Goal: Task Accomplishment & Management: Check status

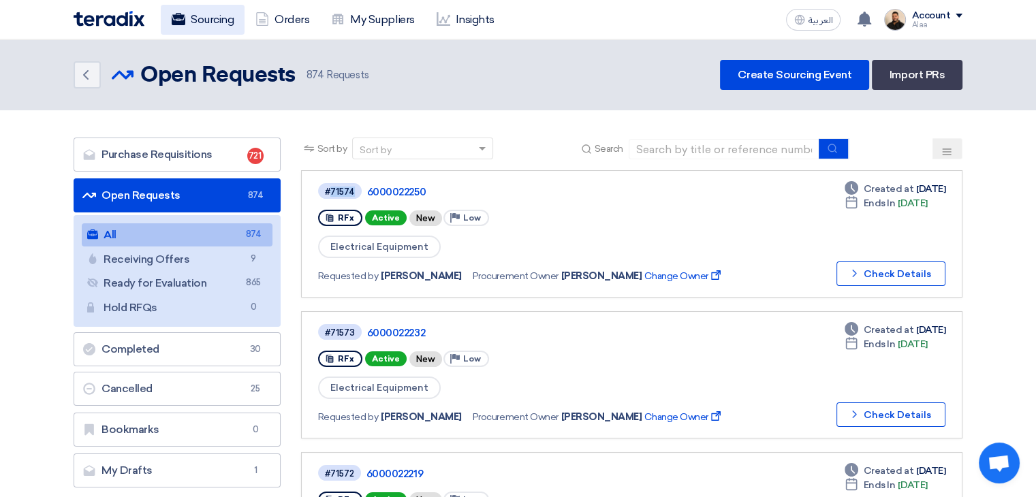
click at [205, 18] on link "Sourcing" at bounding box center [203, 20] width 84 height 30
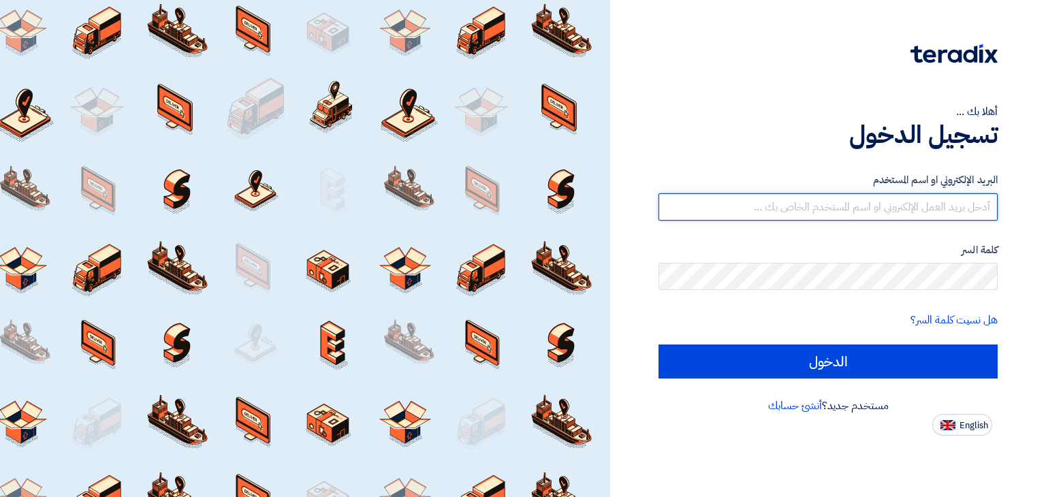
click at [883, 210] on input "text" at bounding box center [828, 206] width 339 height 27
type input "[EMAIL_ADDRESS][DOMAIN_NAME]"
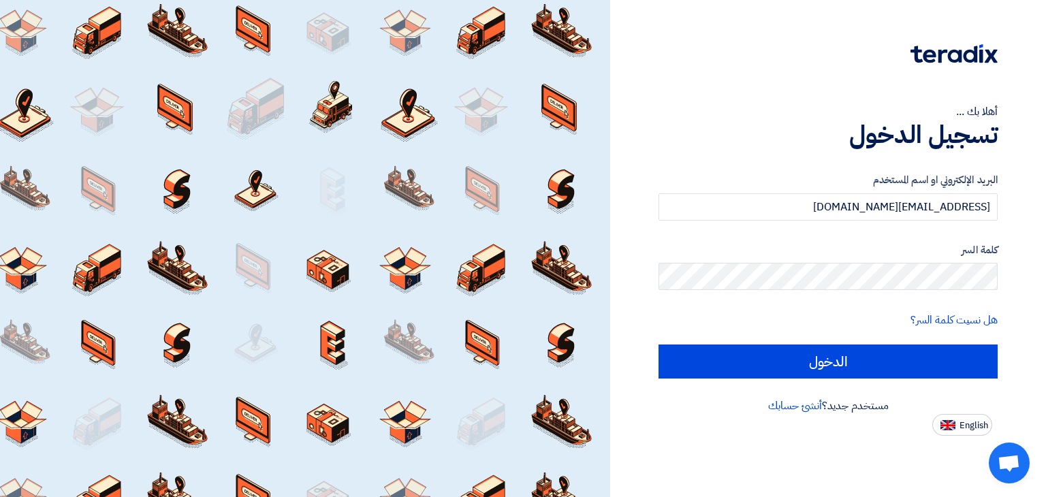
click at [659, 345] on input "الدخول" at bounding box center [828, 362] width 339 height 34
type input "Sign in"
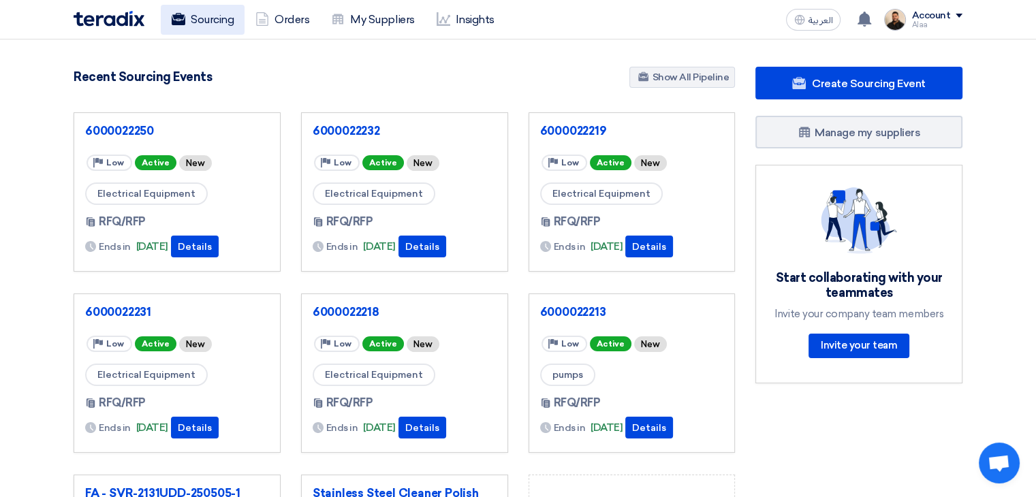
click at [210, 25] on link "Sourcing" at bounding box center [203, 20] width 84 height 30
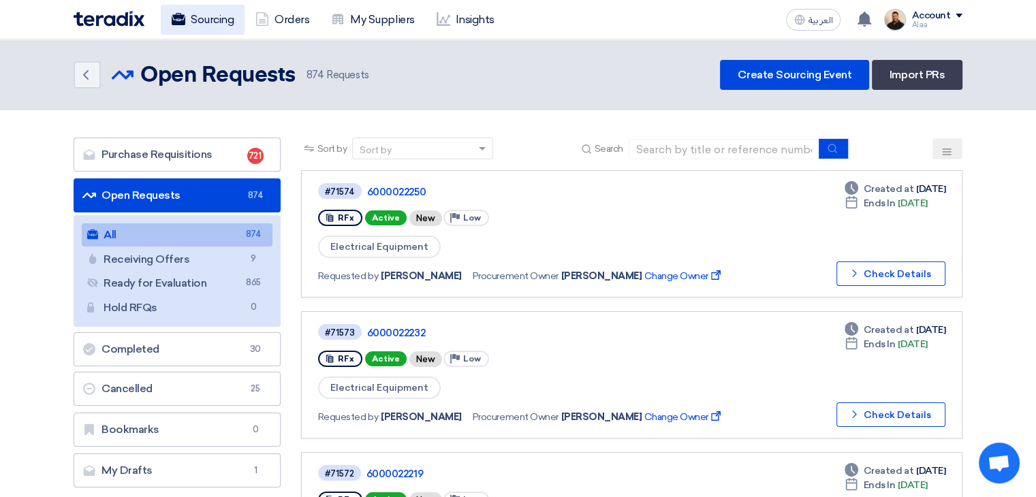
click at [193, 21] on link "Sourcing" at bounding box center [203, 20] width 84 height 30
click at [442, 22] on icon at bounding box center [444, 19] width 14 height 14
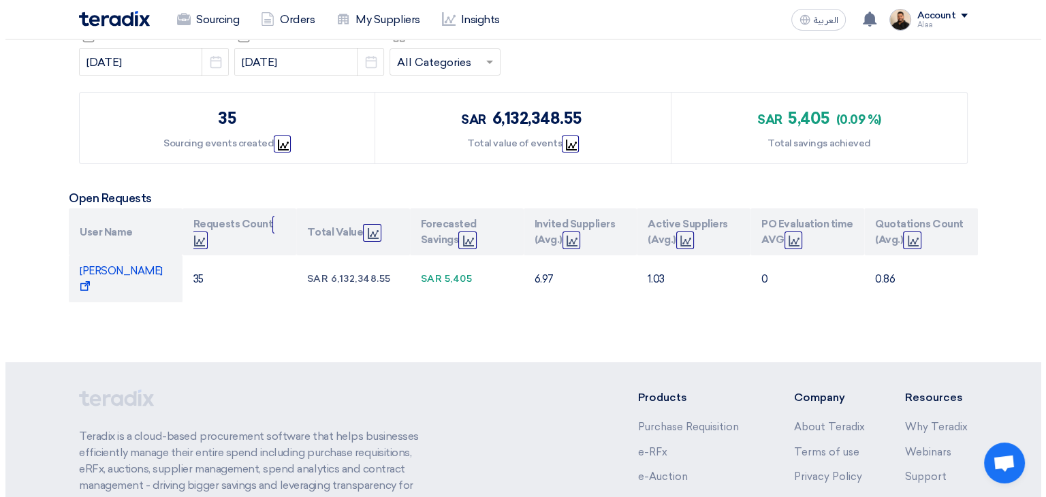
scroll to position [204, 0]
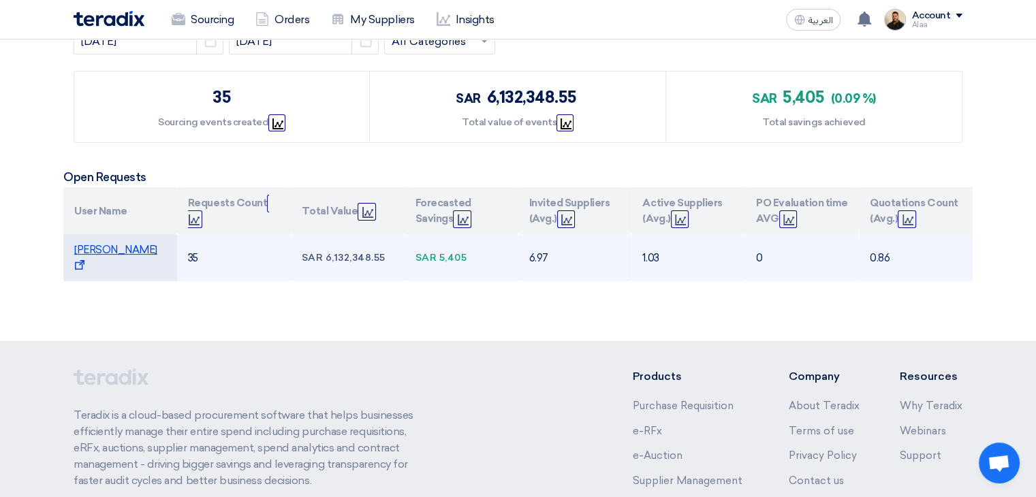
click at [107, 254] on span "Alaa Najeh Show Projects" at bounding box center [115, 258] width 83 height 28
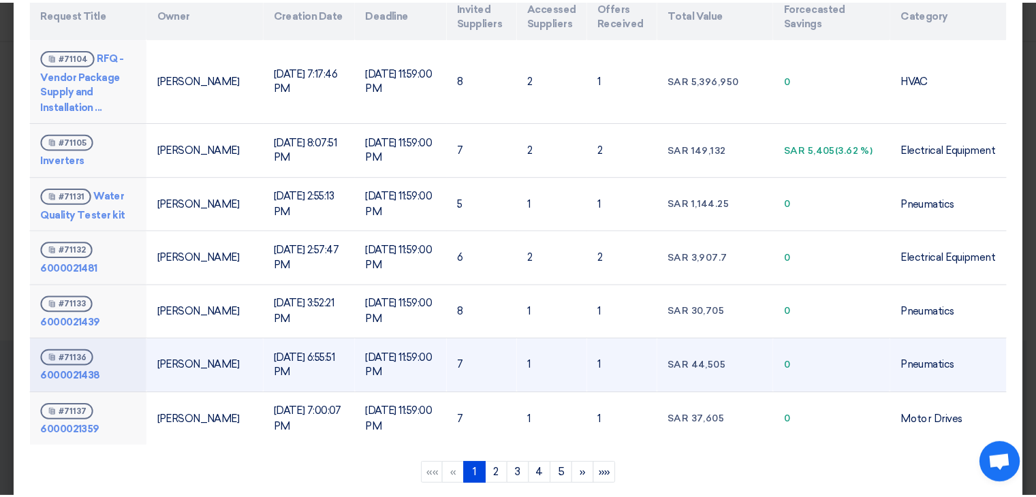
scroll to position [112, 0]
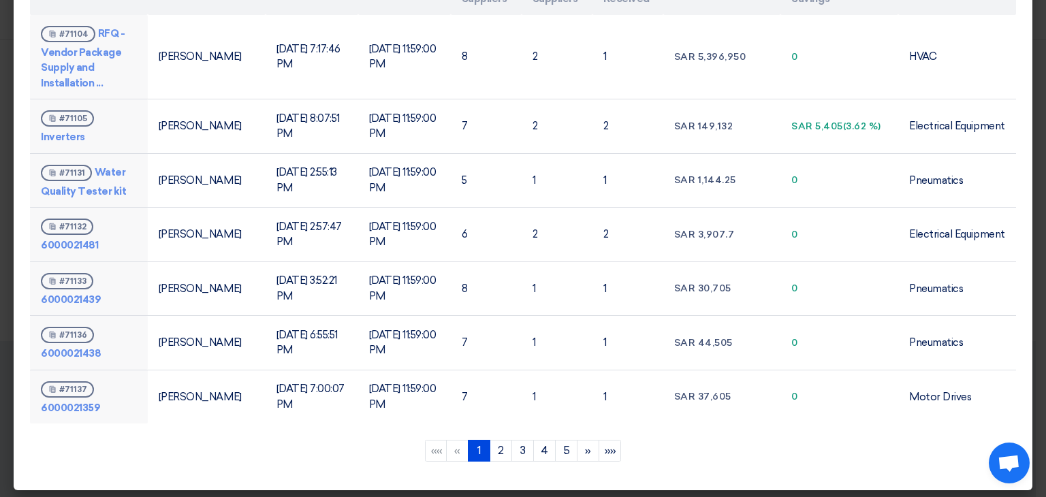
click at [0, 318] on modal-container "Alaa Najeh (open Requests) Summary Export to Excel × Request Title Owner Creati…" at bounding box center [523, 248] width 1046 height 497
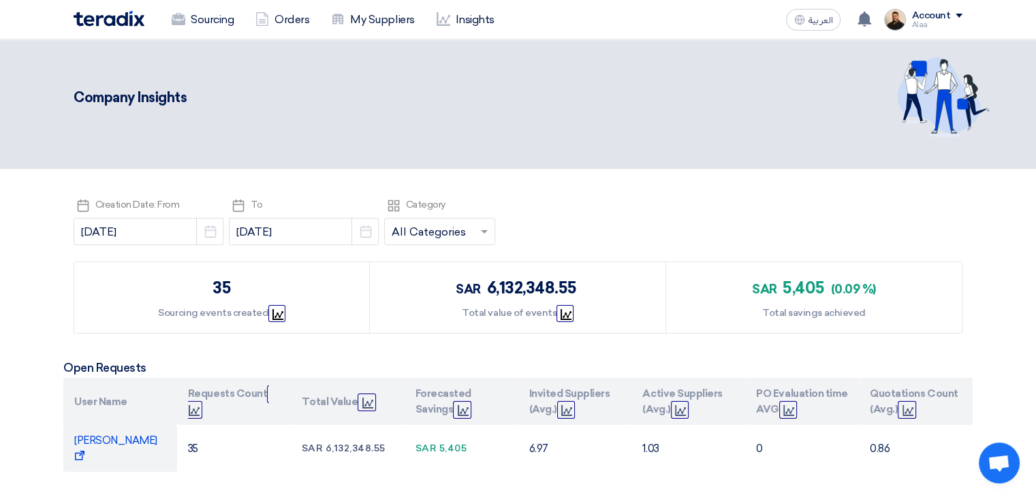
scroll to position [0, 0]
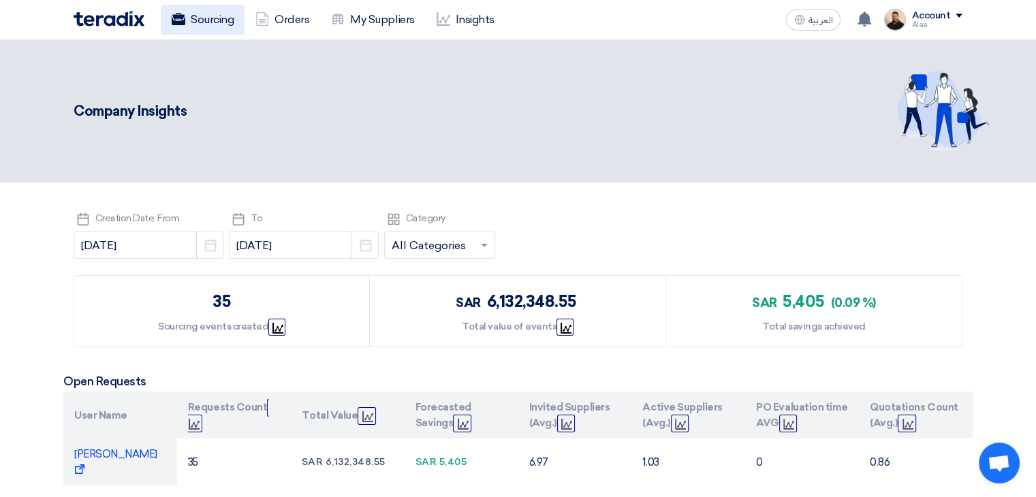
click at [214, 16] on link "Sourcing" at bounding box center [203, 20] width 84 height 30
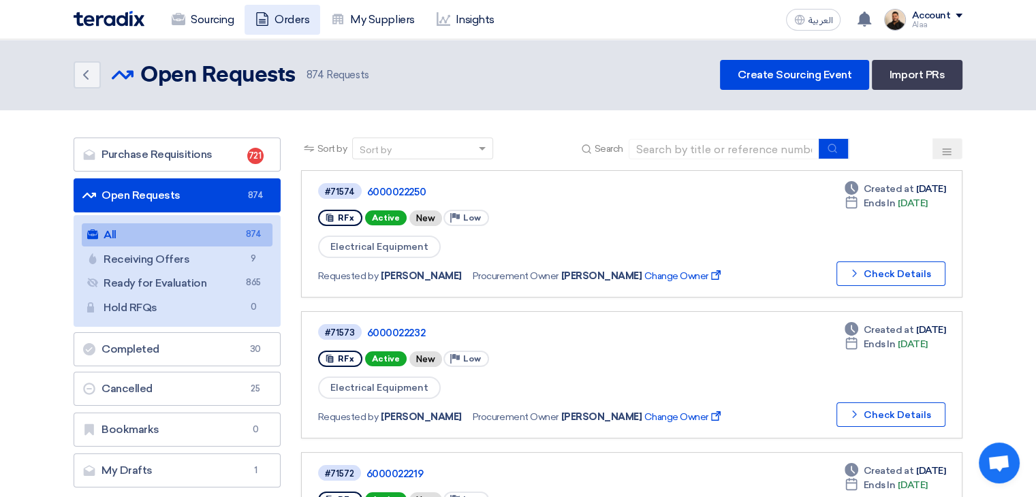
click at [291, 28] on link "Orders" at bounding box center [283, 20] width 76 height 30
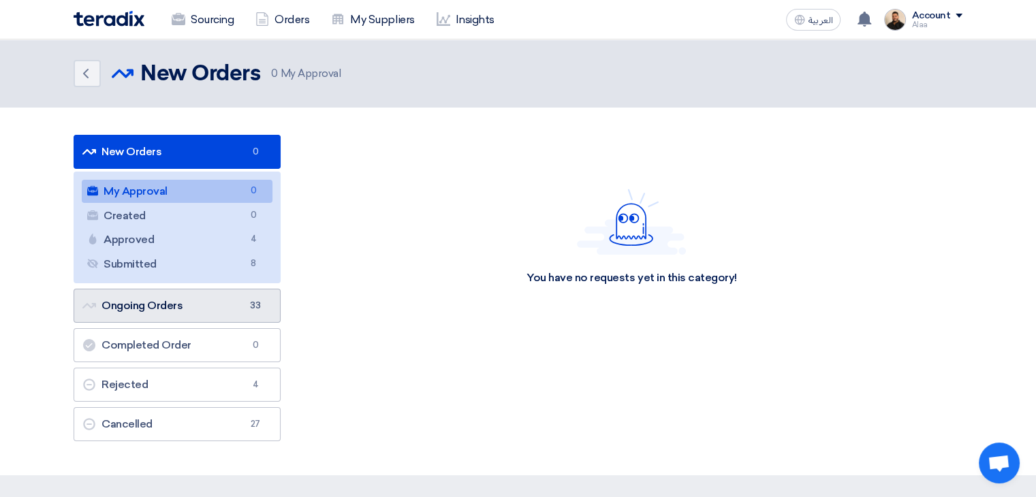
click at [245, 306] on link "Ongoing Orders Ongoing Orders 33" at bounding box center [177, 306] width 207 height 34
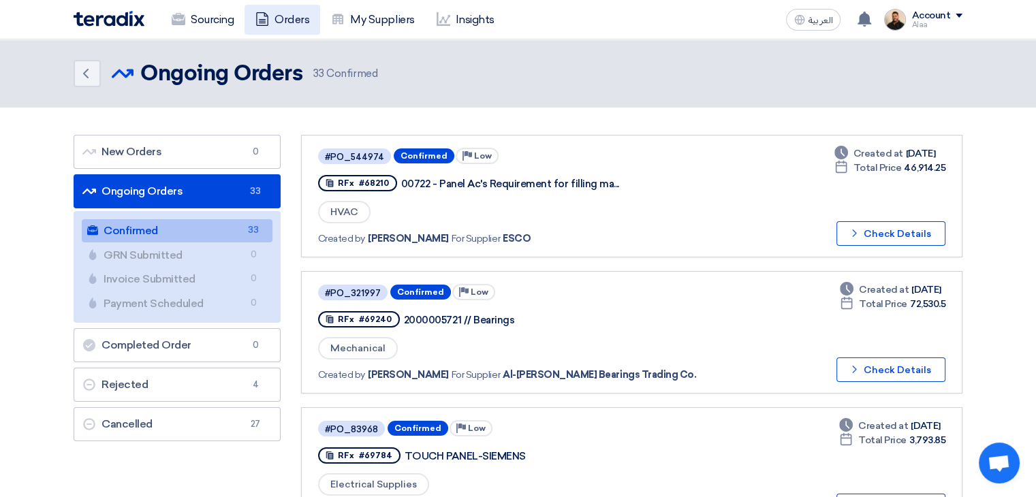
click at [281, 20] on link "Orders" at bounding box center [283, 20] width 76 height 30
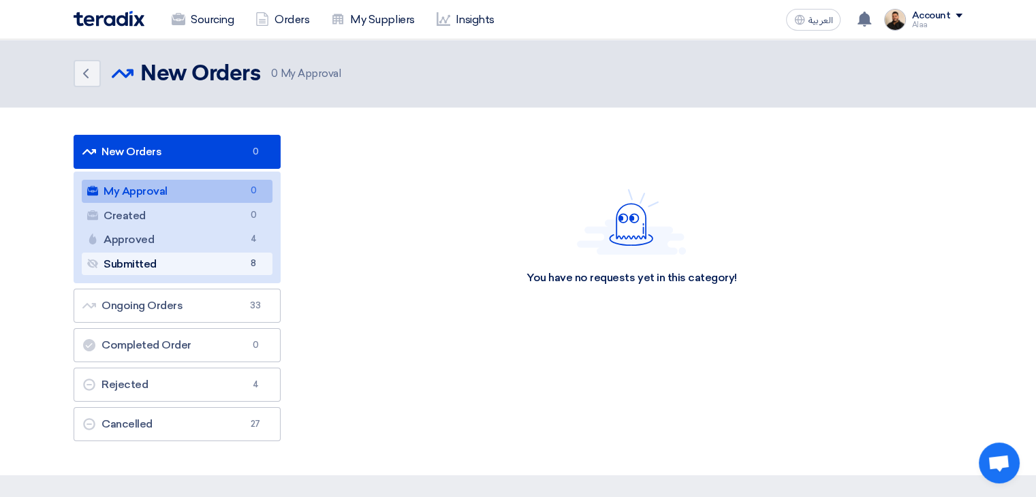
click at [233, 267] on link "Submitted Submitted 8" at bounding box center [177, 264] width 191 height 23
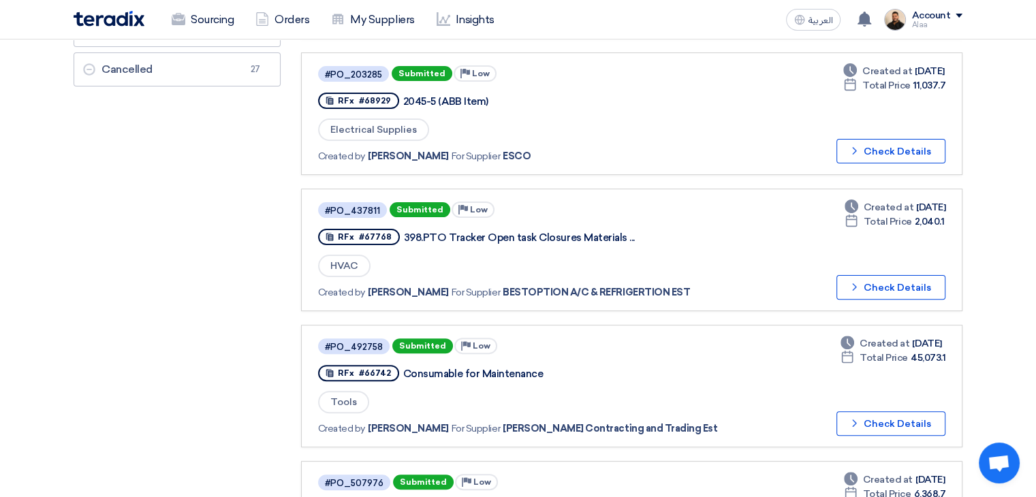
scroll to position [272, 0]
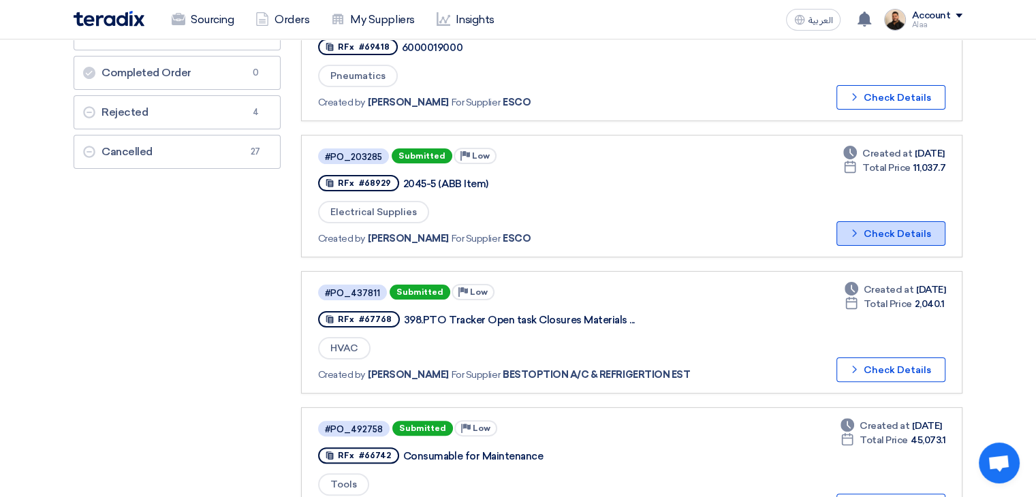
click at [885, 232] on button "Check details Check Details" at bounding box center [890, 233] width 109 height 25
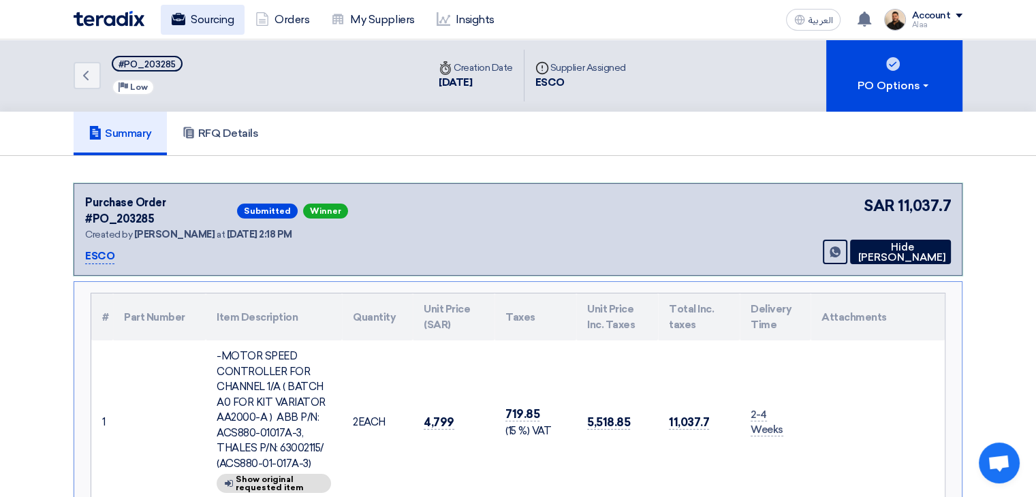
click at [226, 27] on link "Sourcing" at bounding box center [203, 20] width 84 height 30
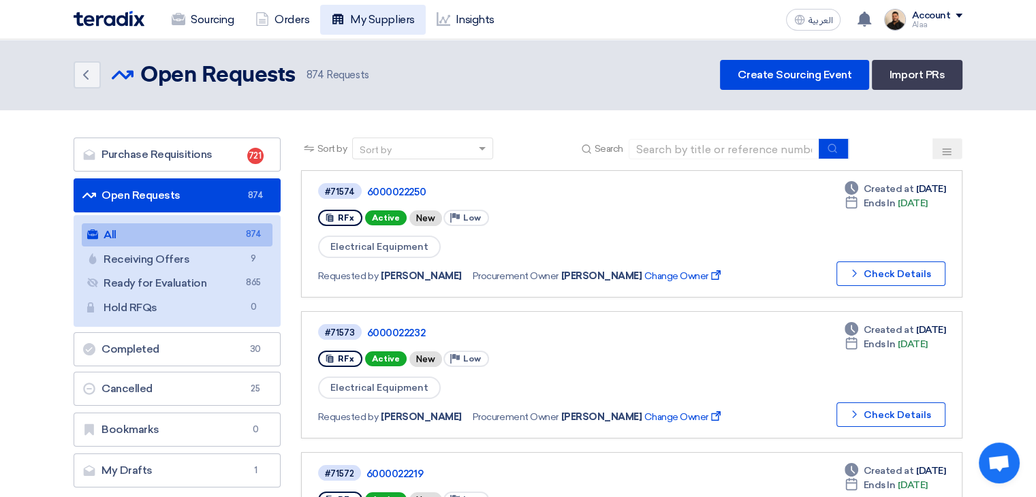
click at [383, 25] on link "My Suppliers" at bounding box center [372, 20] width 105 height 30
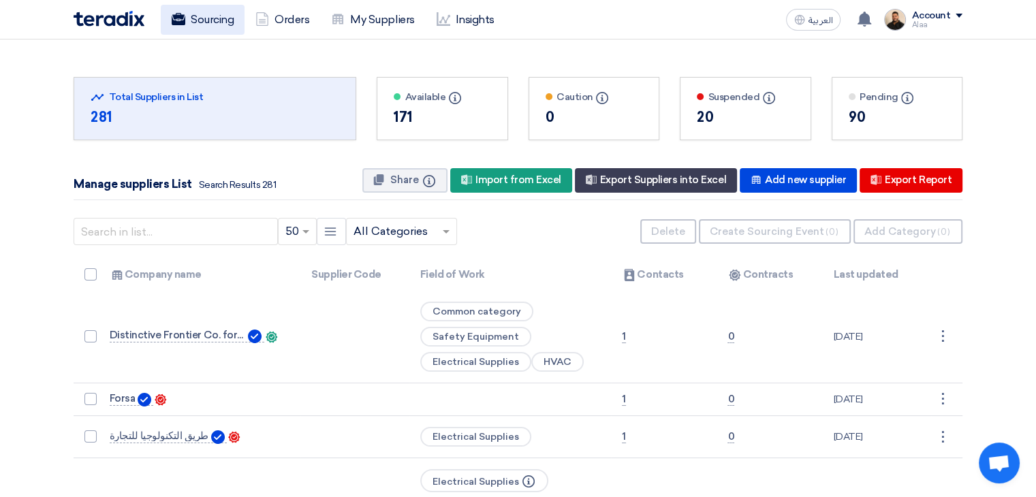
click at [209, 16] on link "Sourcing" at bounding box center [203, 20] width 84 height 30
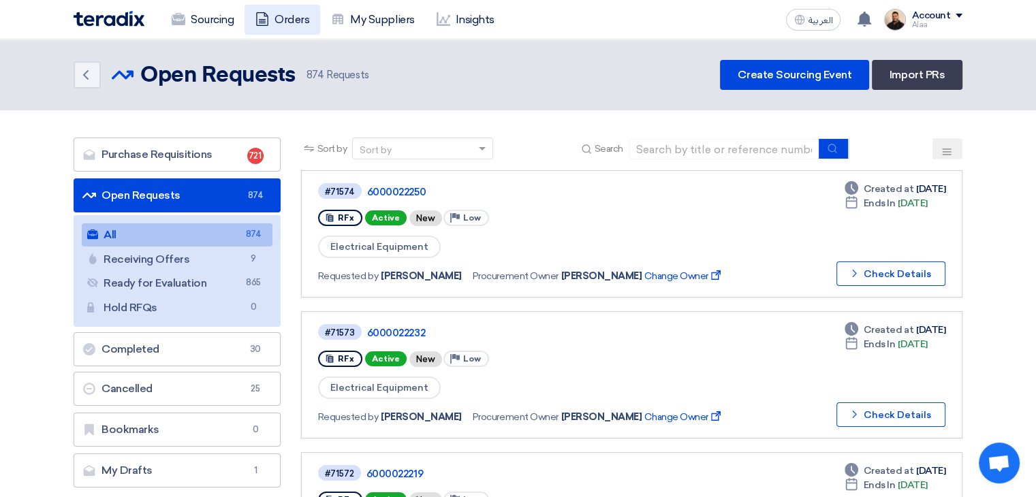
click at [289, 28] on link "Orders" at bounding box center [283, 20] width 76 height 30
